Goal: Information Seeking & Learning: Learn about a topic

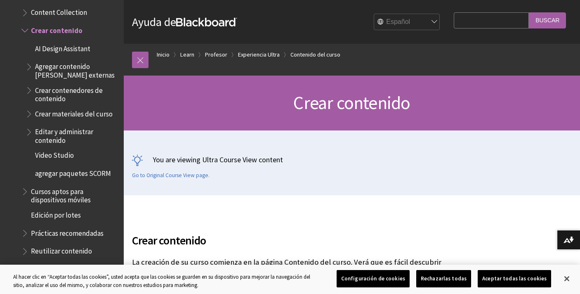
click at [471, 19] on input "Search Query" at bounding box center [491, 20] width 75 height 16
type input "diario"
click at [529, 12] on input "Buscar" at bounding box center [547, 20] width 37 height 16
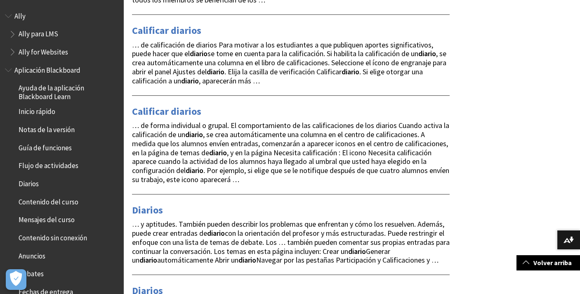
scroll to position [322, 0]
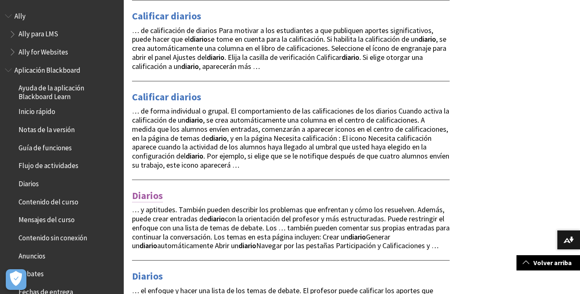
click at [150, 196] on link "Diarios" at bounding box center [147, 195] width 31 height 13
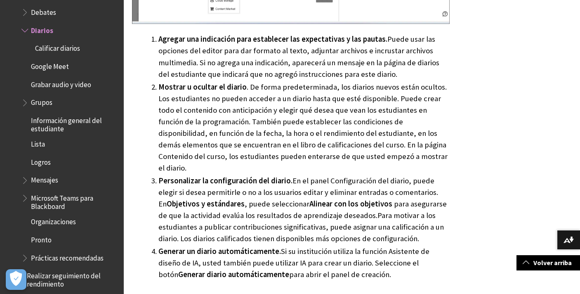
scroll to position [966, 0]
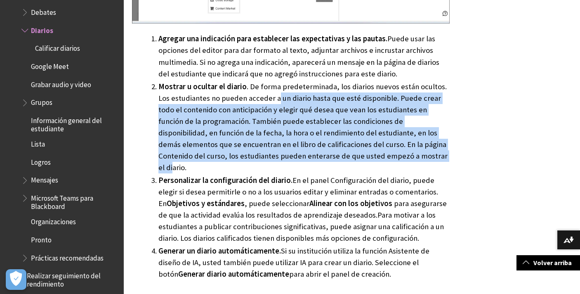
drag, startPoint x: 278, startPoint y: 99, endPoint x: 371, endPoint y: 153, distance: 107.1
click at [371, 153] on li "Mostrar u ocultar el diario . De forma predeterminada, los diarios nuevos están…" at bounding box center [303, 127] width 291 height 92
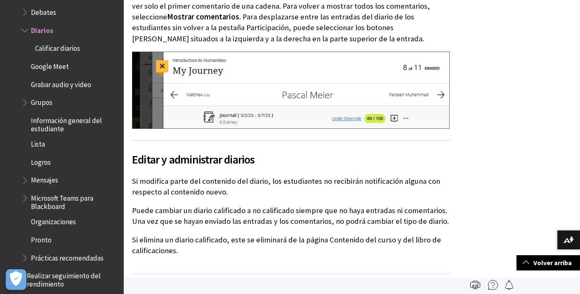
scroll to position [3905, 0]
